Goal: Contribute content: Contribute content

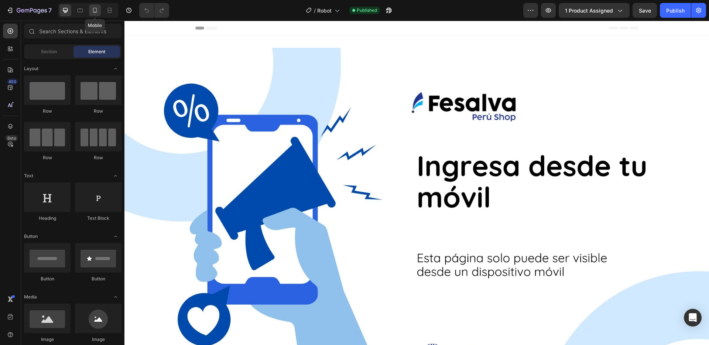
click at [89, 8] on div at bounding box center [95, 10] width 12 height 12
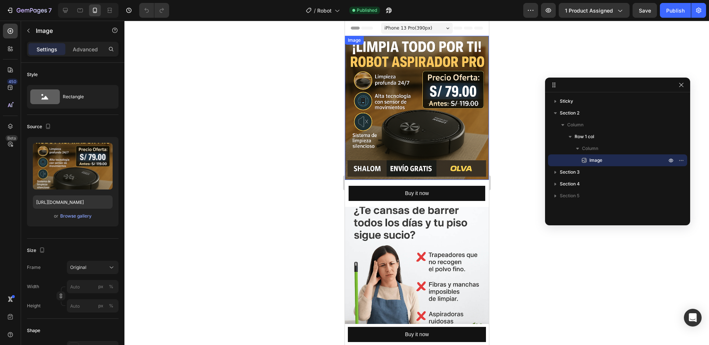
click at [437, 126] on img at bounding box center [417, 108] width 144 height 144
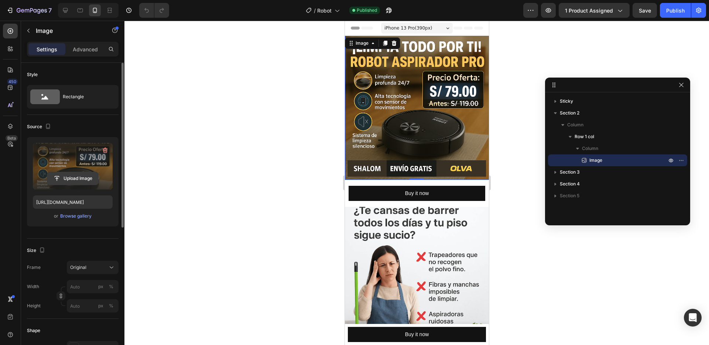
click at [86, 177] on input "file" at bounding box center [72, 178] width 51 height 13
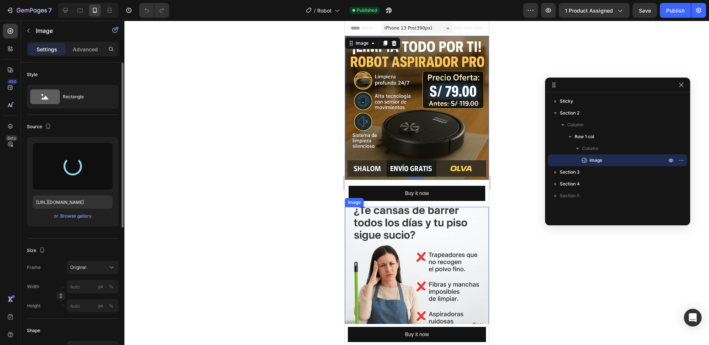
type input "[URL][DOMAIN_NAME]"
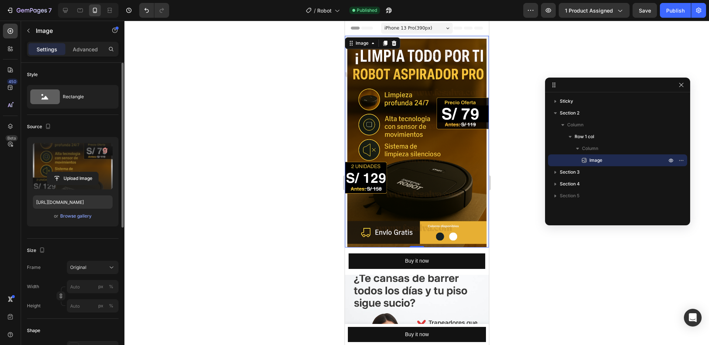
click at [520, 159] on div at bounding box center [416, 183] width 585 height 324
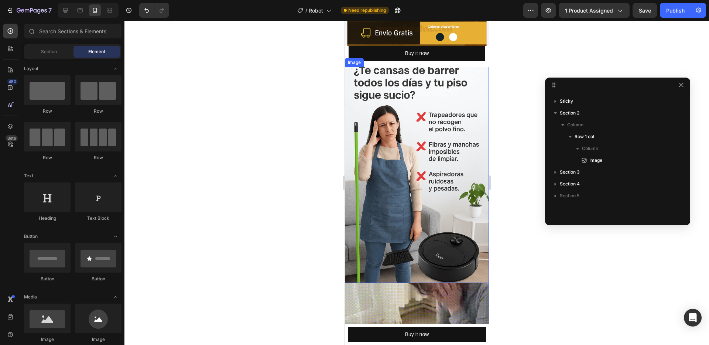
scroll to position [191, 0]
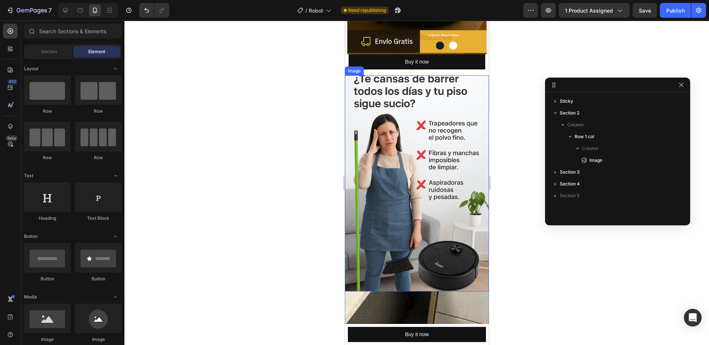
click at [436, 188] on img at bounding box center [417, 183] width 144 height 216
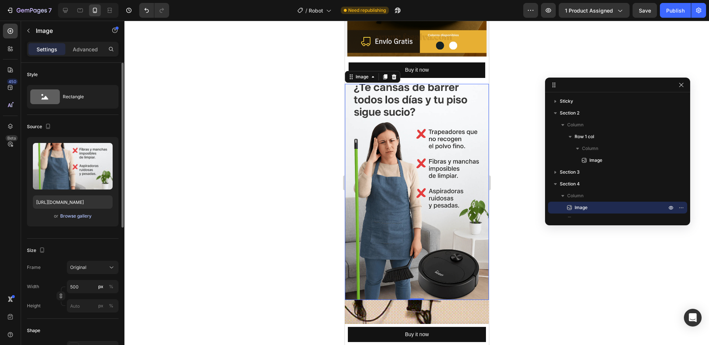
click at [82, 216] on div "Browse gallery" at bounding box center [75, 216] width 31 height 7
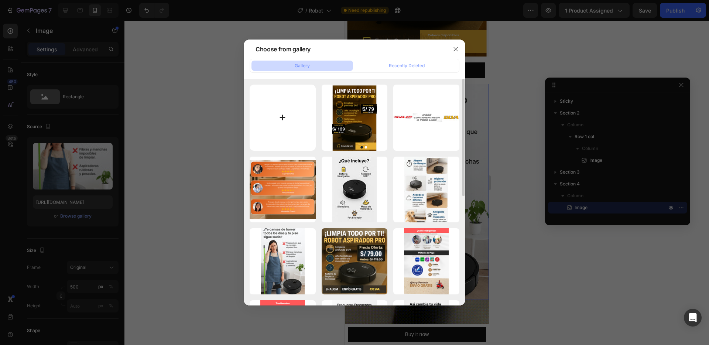
type input "C:\fakepath\3.png"
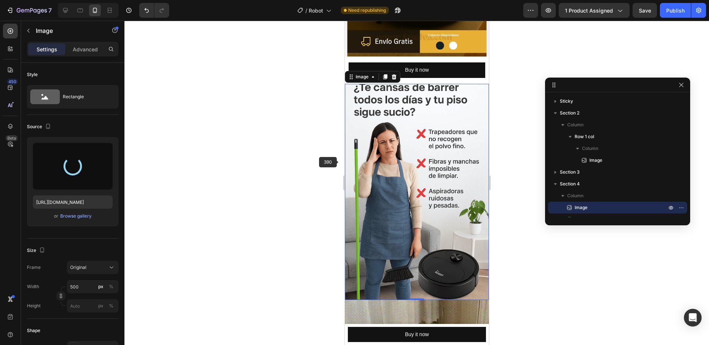
type input "[URL][DOMAIN_NAME]"
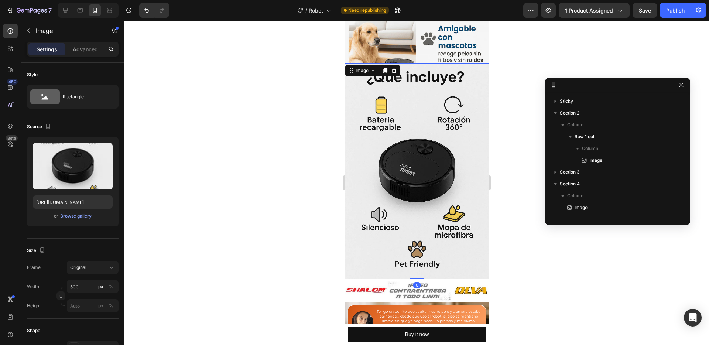
scroll to position [79, 0]
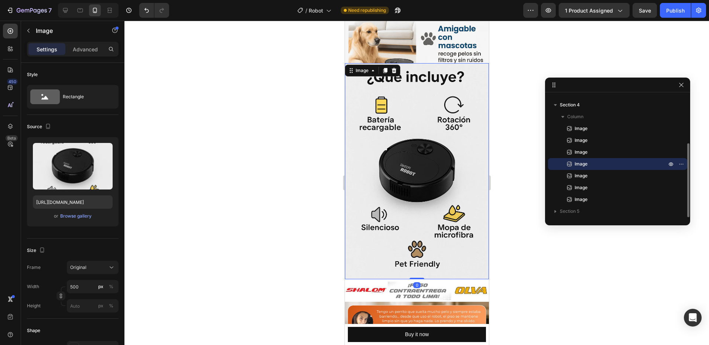
click at [422, 221] on img at bounding box center [417, 171] width 144 height 216
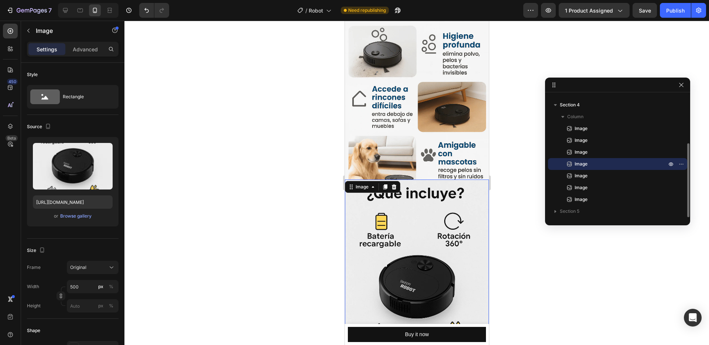
scroll to position [758, 0]
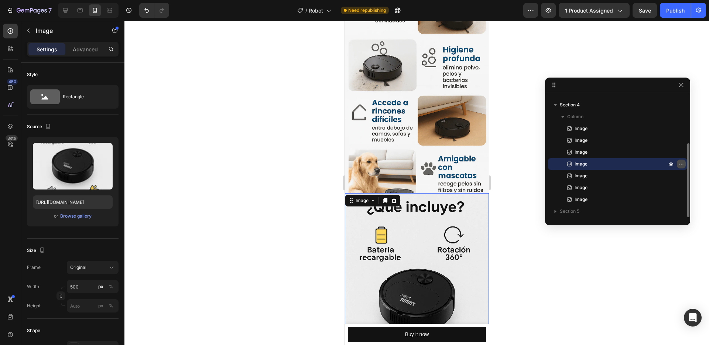
click at [682, 163] on icon "button" at bounding box center [682, 164] width 6 height 6
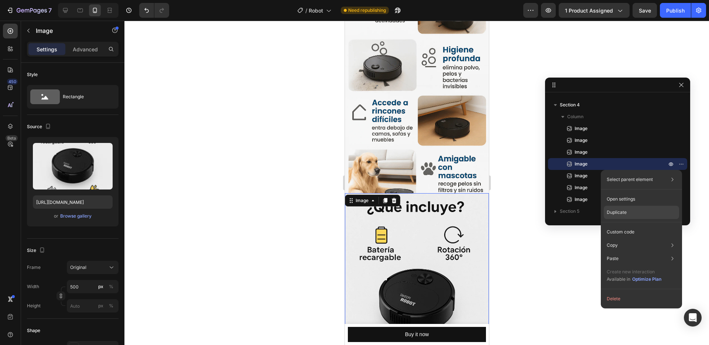
click at [614, 214] on p "Duplicate" at bounding box center [617, 212] width 20 height 7
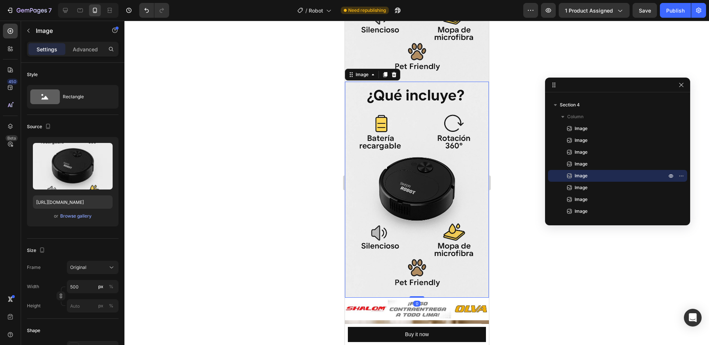
scroll to position [1086, 0]
click at [423, 177] on img at bounding box center [417, 189] width 144 height 216
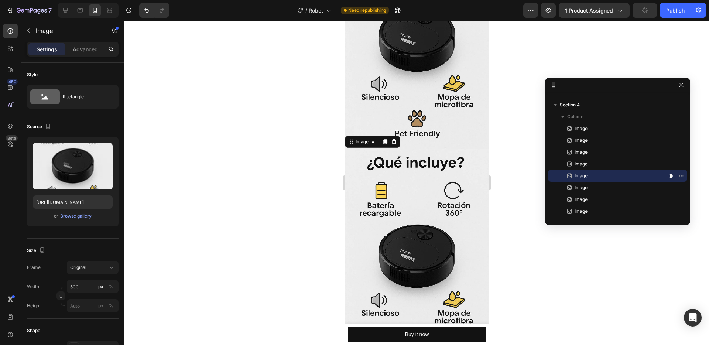
scroll to position [1019, 0]
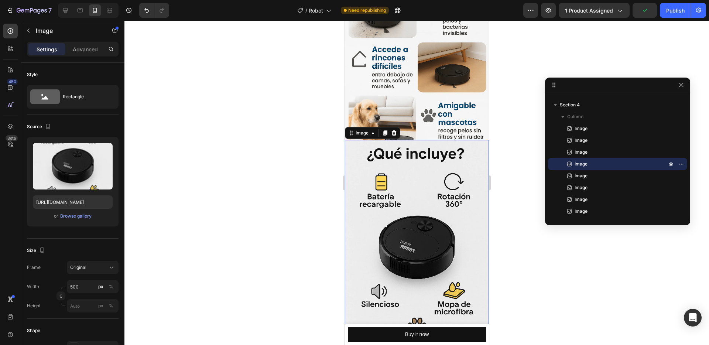
click at [421, 225] on img at bounding box center [417, 248] width 144 height 216
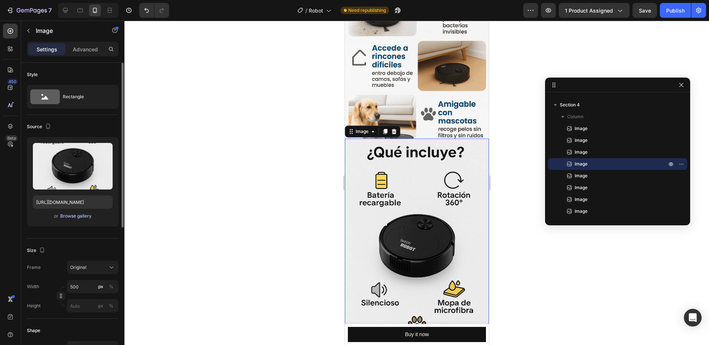
click at [66, 215] on div "Browse gallery" at bounding box center [75, 216] width 31 height 7
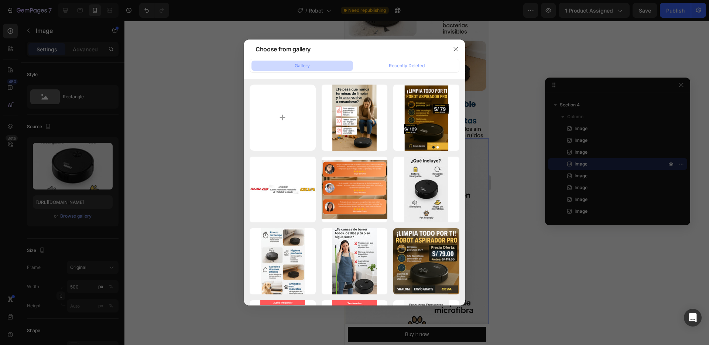
type input "C:\fakepath\4.png"
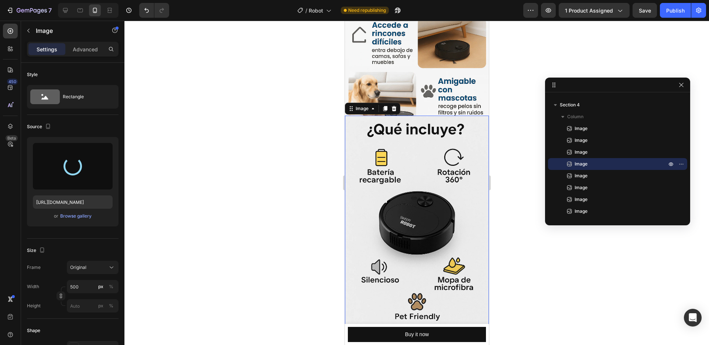
scroll to position [840, 0]
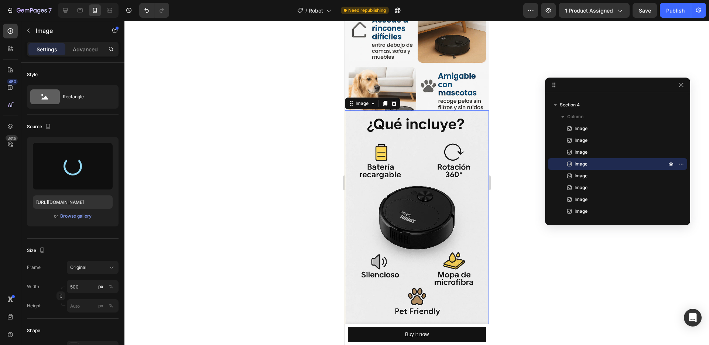
type input "[URL][DOMAIN_NAME]"
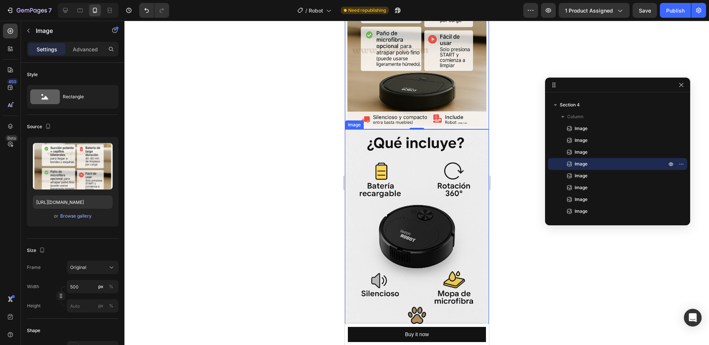
scroll to position [1035, 0]
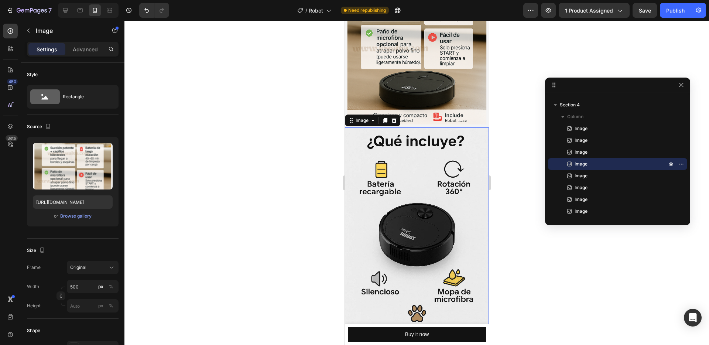
click at [419, 228] on img at bounding box center [417, 235] width 144 height 216
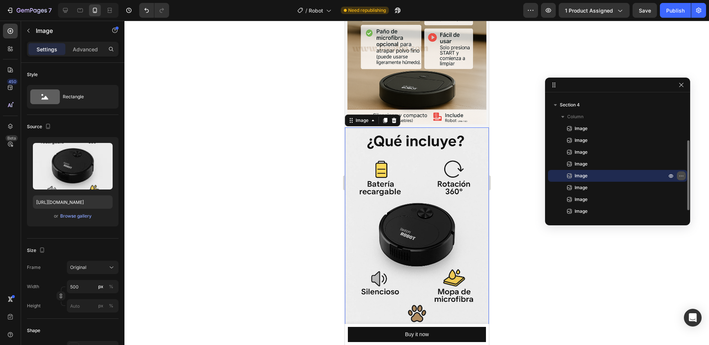
click at [683, 175] on icon "button" at bounding box center [683, 175] width 1 height 1
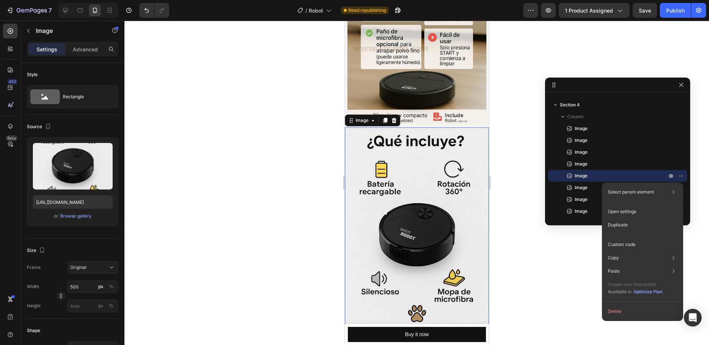
click at [629, 227] on div "Duplicate" at bounding box center [642, 224] width 75 height 13
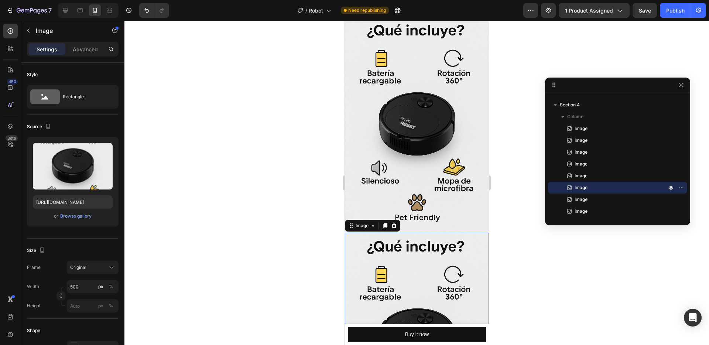
scroll to position [1132, 0]
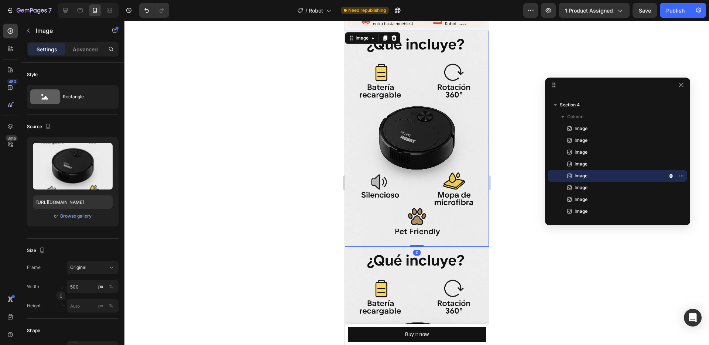
click at [445, 154] on img at bounding box center [417, 139] width 144 height 216
click at [81, 212] on button "Browse gallery" at bounding box center [76, 215] width 32 height 7
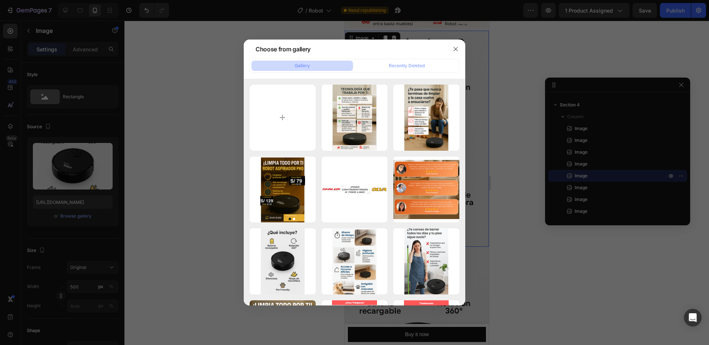
type input "C:\fakepath\5.png"
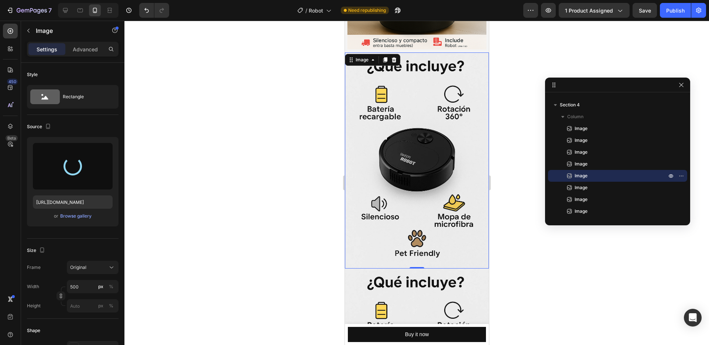
scroll to position [1108, 0]
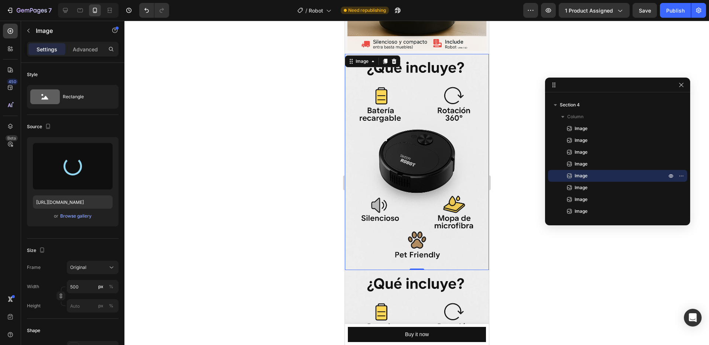
type input "[URL][DOMAIN_NAME]"
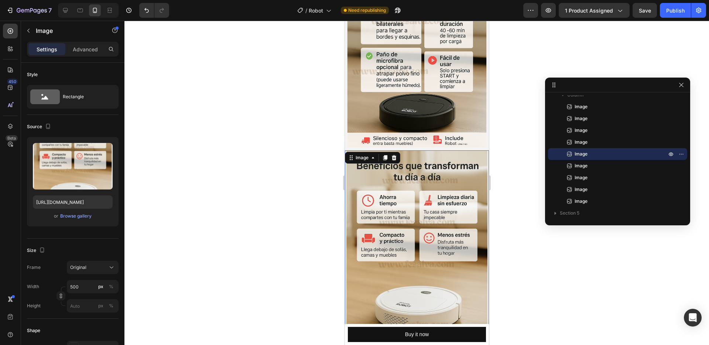
scroll to position [1003, 0]
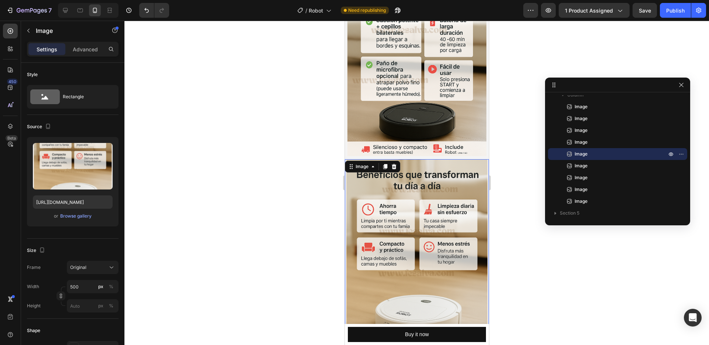
click at [477, 168] on img at bounding box center [417, 265] width 144 height 212
click at [440, 159] on img at bounding box center [417, 265] width 144 height 212
drag, startPoint x: 383, startPoint y: 131, endPoint x: 382, endPoint y: 148, distance: 17.0
click at [383, 164] on icon at bounding box center [385, 167] width 6 height 6
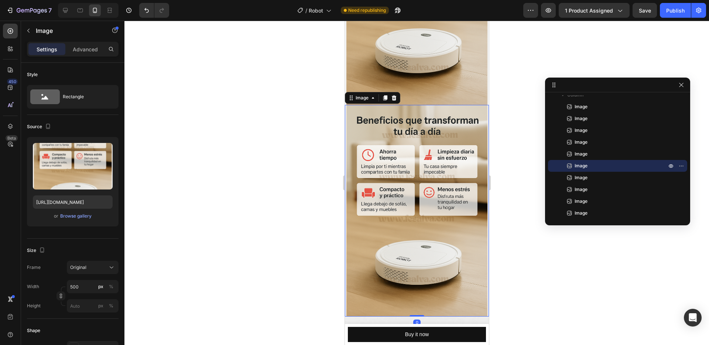
scroll to position [1285, 0]
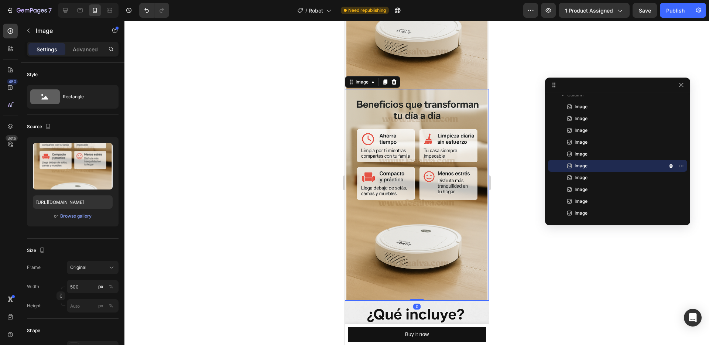
click at [403, 174] on img at bounding box center [417, 195] width 144 height 212
click at [85, 212] on button "Browse gallery" at bounding box center [76, 215] width 32 height 7
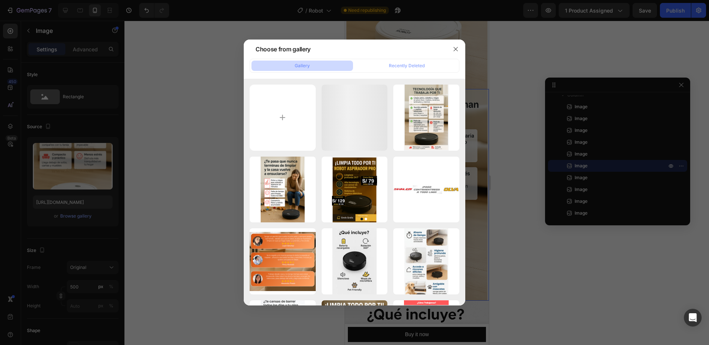
click at [83, 213] on div at bounding box center [354, 172] width 709 height 345
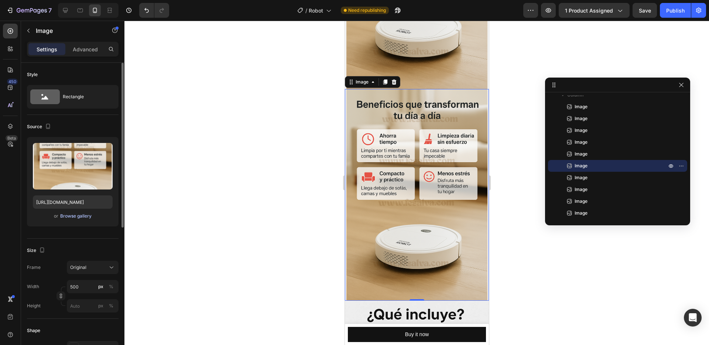
click at [77, 217] on div "Browse gallery" at bounding box center [75, 216] width 31 height 7
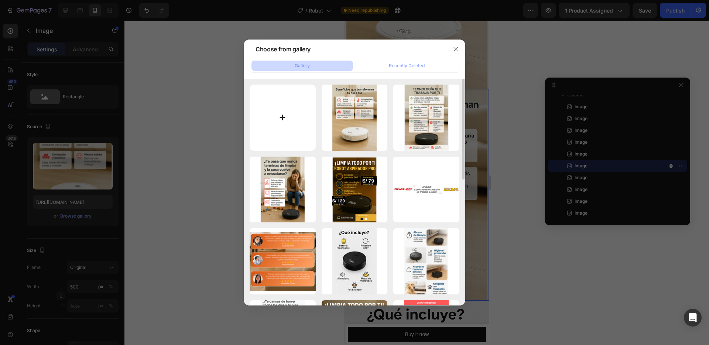
type input "C:\fakepath\6.png"
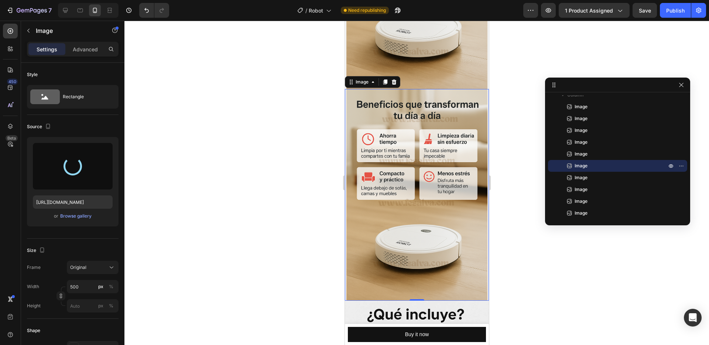
type input "[URL][DOMAIN_NAME]"
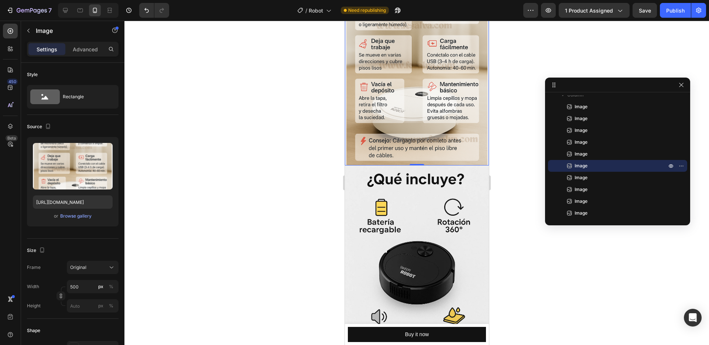
scroll to position [1425, 0]
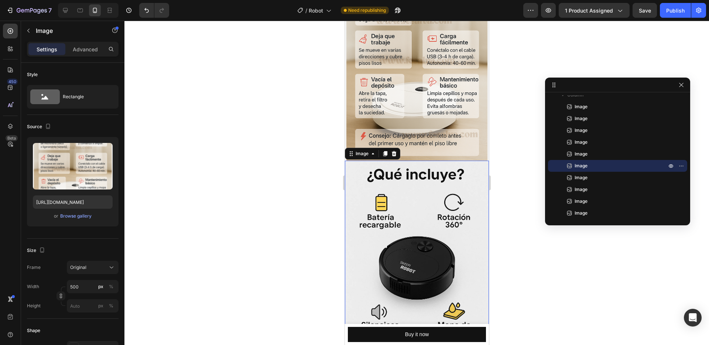
click at [431, 211] on img at bounding box center [417, 269] width 144 height 216
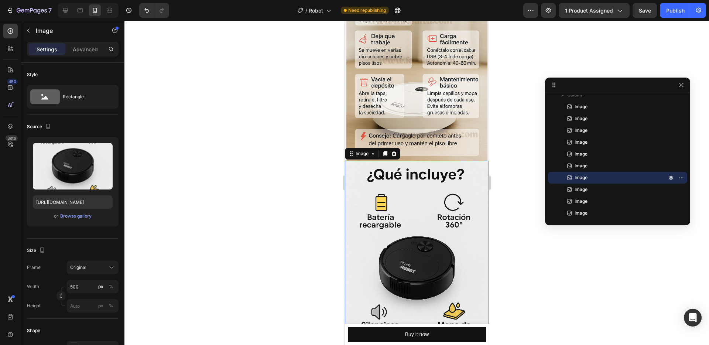
click at [440, 188] on img at bounding box center [417, 269] width 144 height 216
click at [80, 216] on div "Browse gallery" at bounding box center [75, 216] width 31 height 7
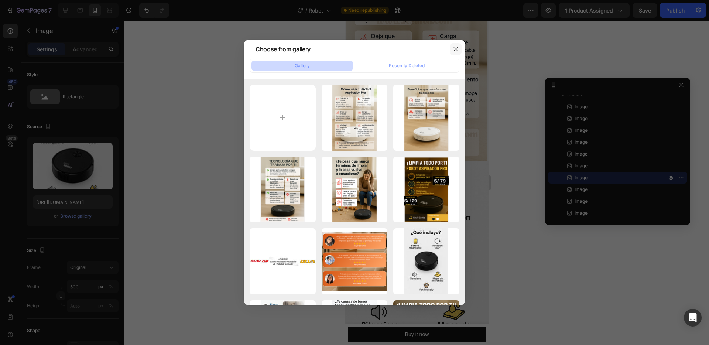
click at [457, 51] on icon "button" at bounding box center [456, 49] width 6 height 6
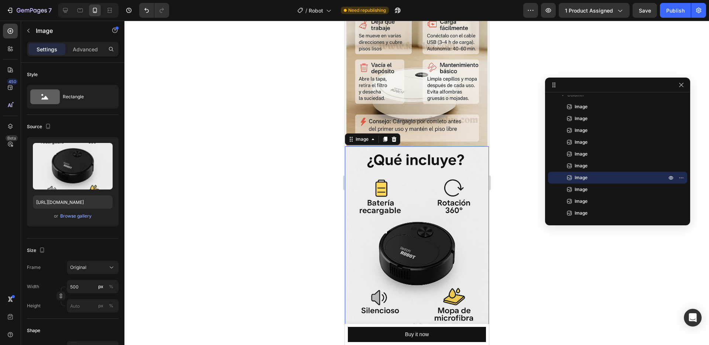
scroll to position [1449, 0]
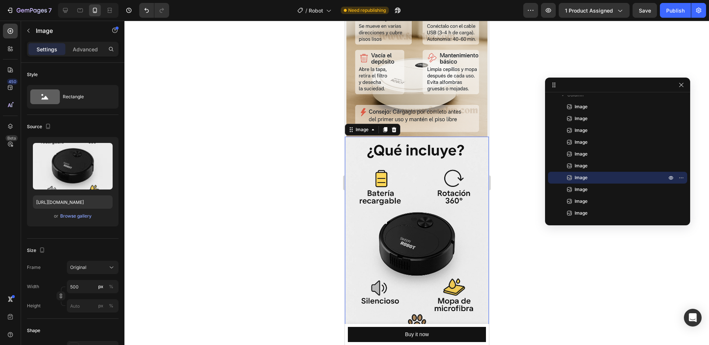
click at [420, 177] on img at bounding box center [417, 245] width 144 height 216
click at [683, 178] on icon "button" at bounding box center [682, 178] width 6 height 6
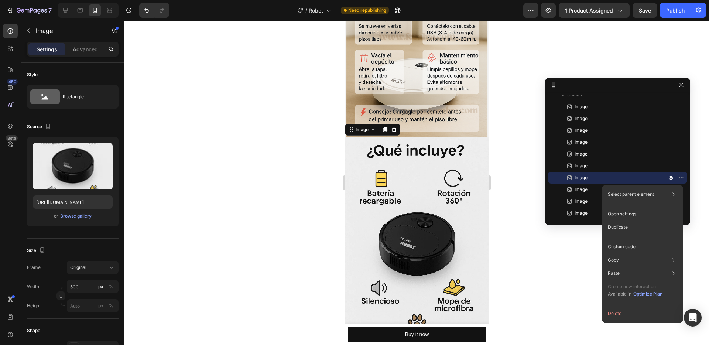
click at [630, 226] on div "Duplicate" at bounding box center [642, 227] width 75 height 13
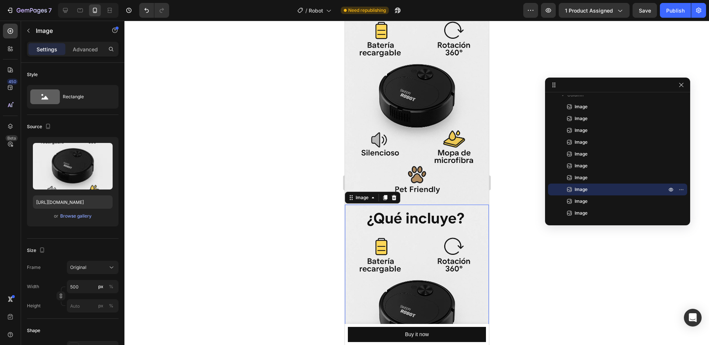
scroll to position [1595, 0]
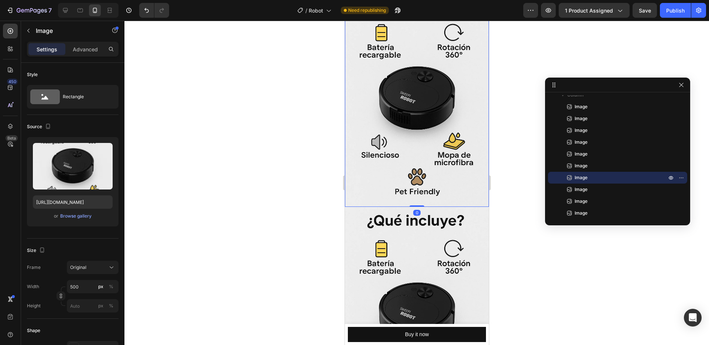
click at [428, 112] on img at bounding box center [417, 99] width 144 height 216
click at [68, 215] on div "Browse gallery" at bounding box center [75, 216] width 31 height 7
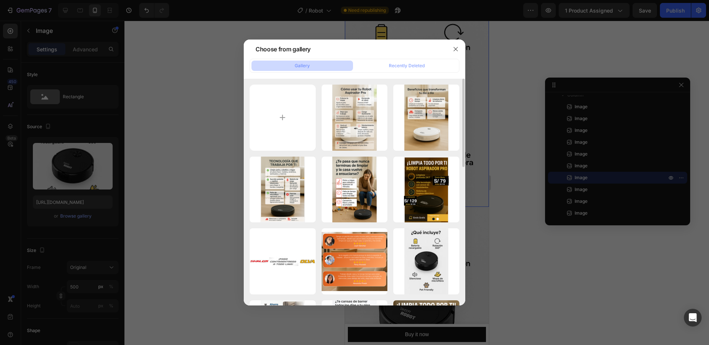
type input "C:\fakepath\7.png"
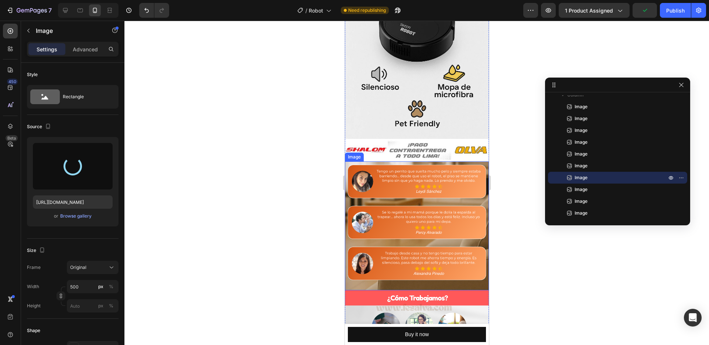
scroll to position [1880, 0]
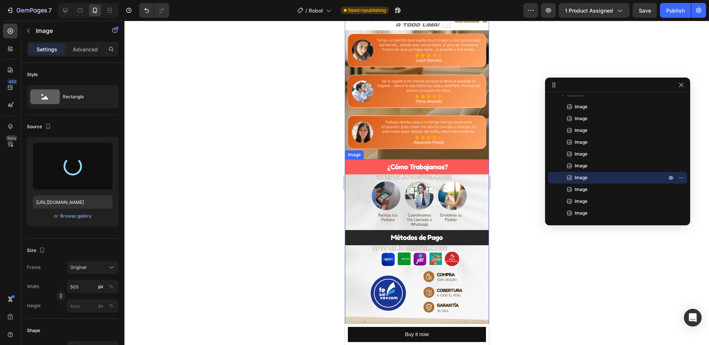
type input "[URL][DOMAIN_NAME]"
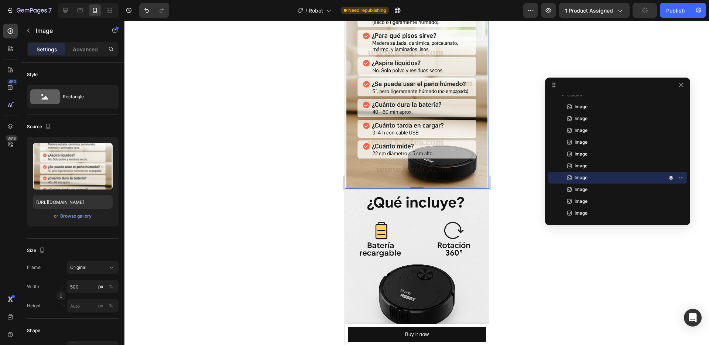
scroll to position [1641, 0]
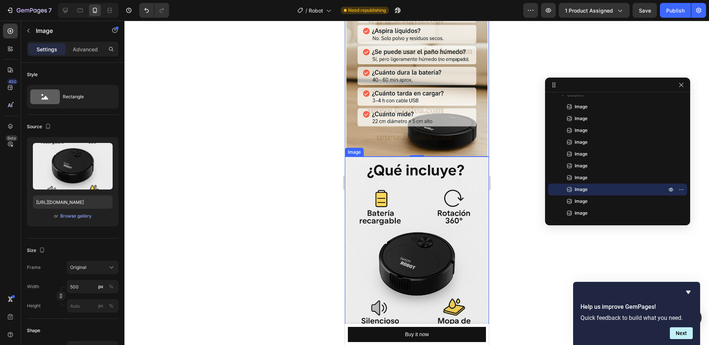
click at [450, 164] on img at bounding box center [417, 265] width 144 height 216
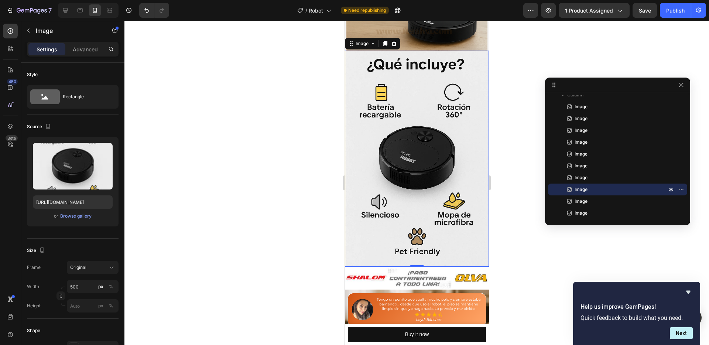
click at [425, 147] on img at bounding box center [417, 159] width 144 height 216
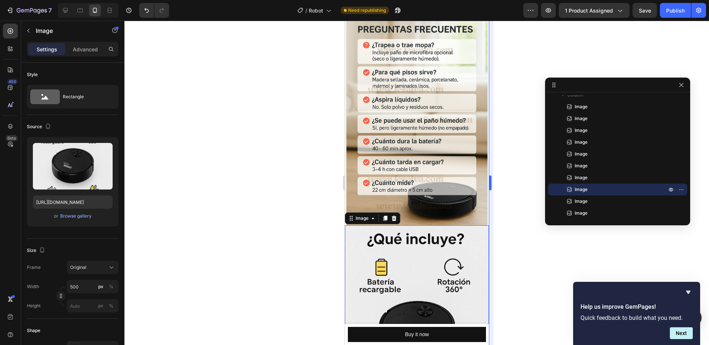
scroll to position [1573, 0]
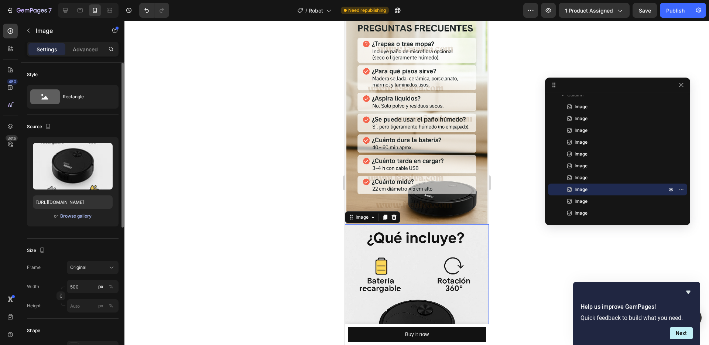
click at [85, 215] on div "Browse gallery" at bounding box center [75, 216] width 31 height 7
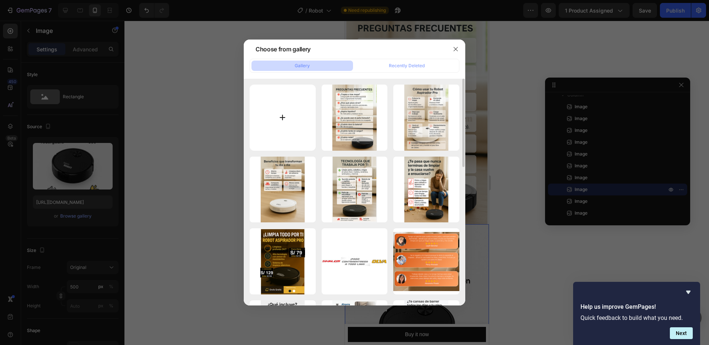
type input "C:\fakepath\8.png"
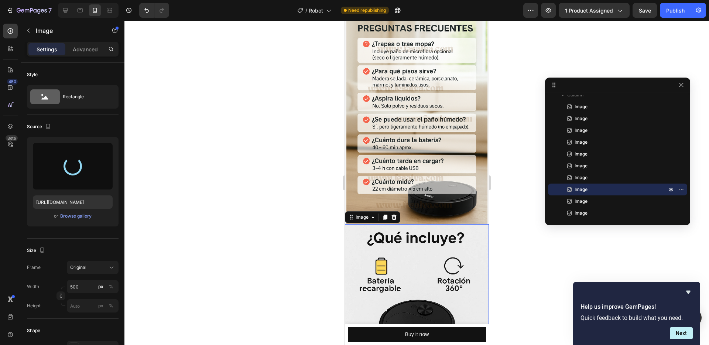
type input "[URL][DOMAIN_NAME]"
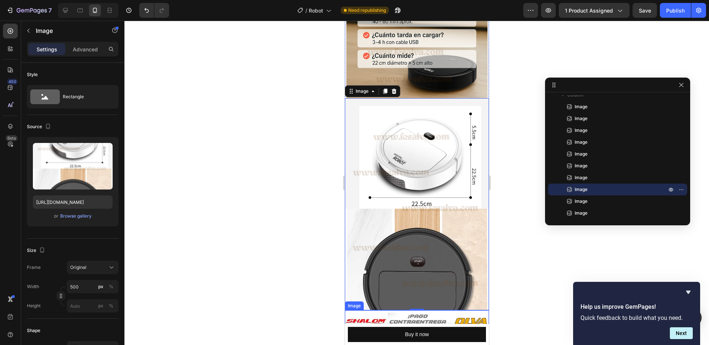
scroll to position [1702, 0]
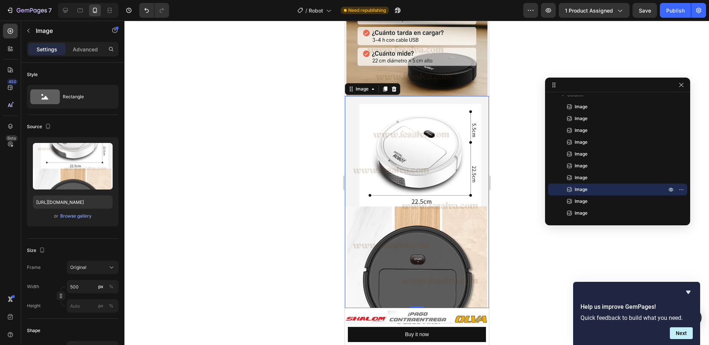
click at [515, 265] on div at bounding box center [416, 183] width 585 height 324
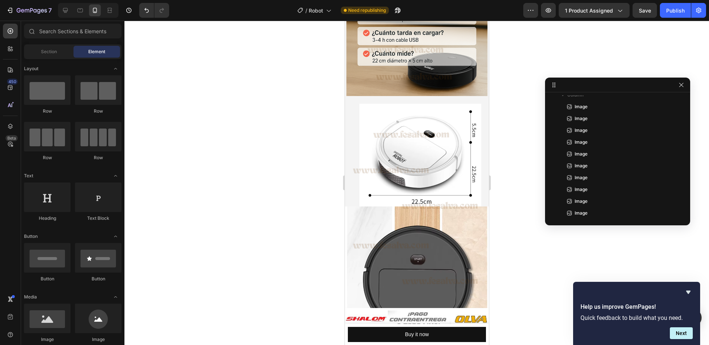
click at [533, 244] on div at bounding box center [416, 183] width 585 height 324
drag, startPoint x: 528, startPoint y: 251, endPoint x: 522, endPoint y: 250, distance: 6.0
click at [527, 251] on div at bounding box center [416, 183] width 585 height 324
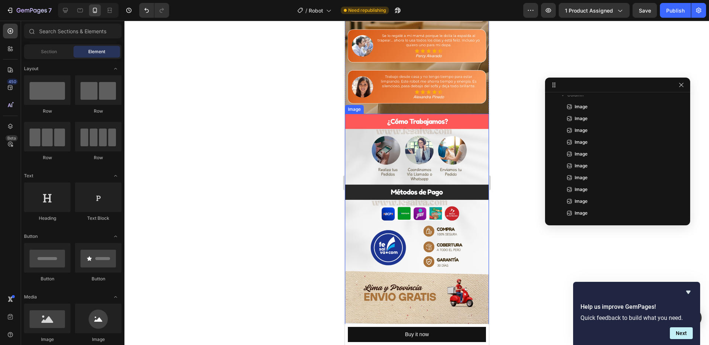
scroll to position [2048, 0]
click at [676, 15] on button "Publish" at bounding box center [675, 10] width 31 height 15
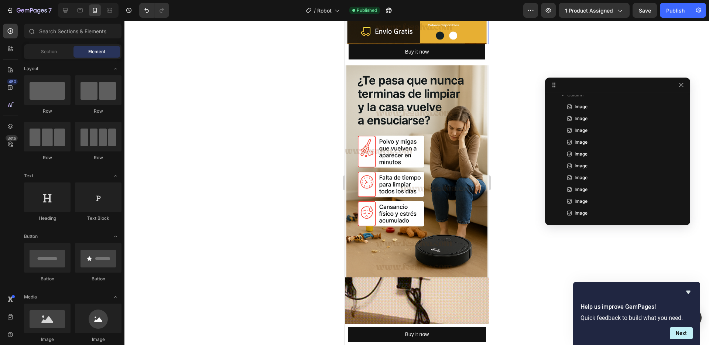
scroll to position [0, 0]
